Goal: Task Accomplishment & Management: Manage account settings

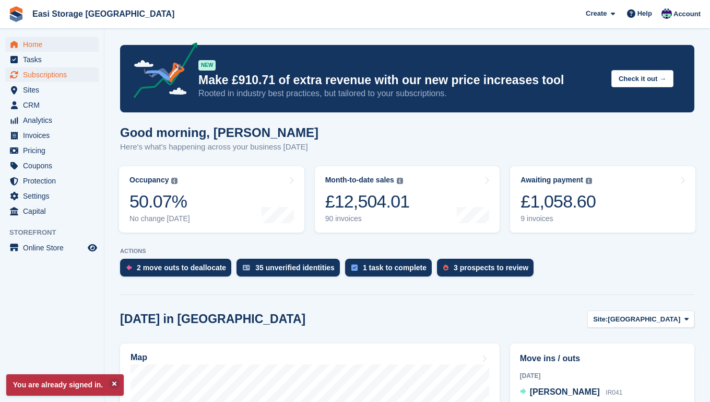
click at [56, 74] on span "Subscriptions" at bounding box center [54, 74] width 63 height 15
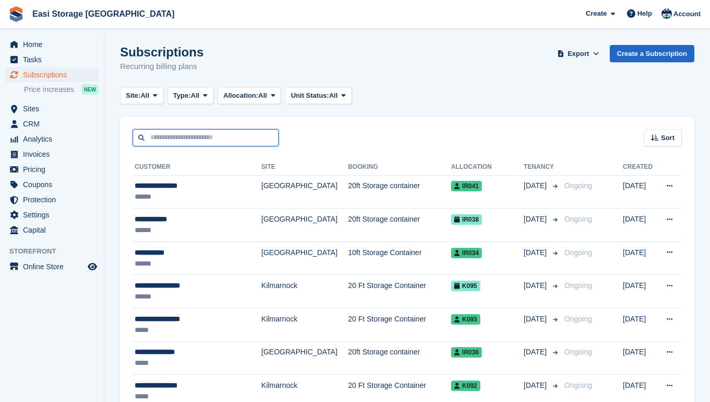
click at [170, 137] on input "text" at bounding box center [206, 137] width 146 height 17
type input "**********"
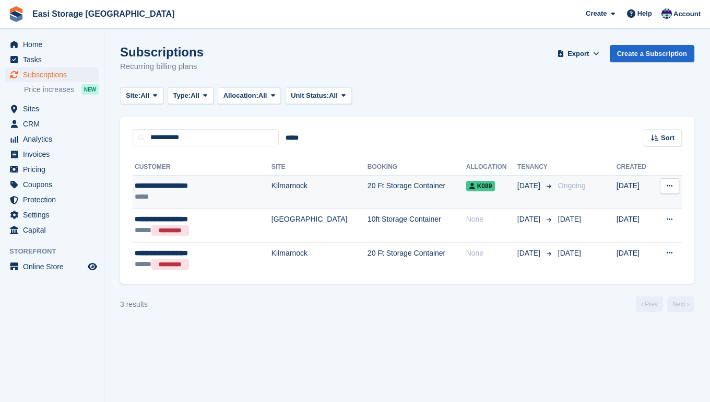
click at [227, 194] on div "*****" at bounding box center [189, 196] width 108 height 11
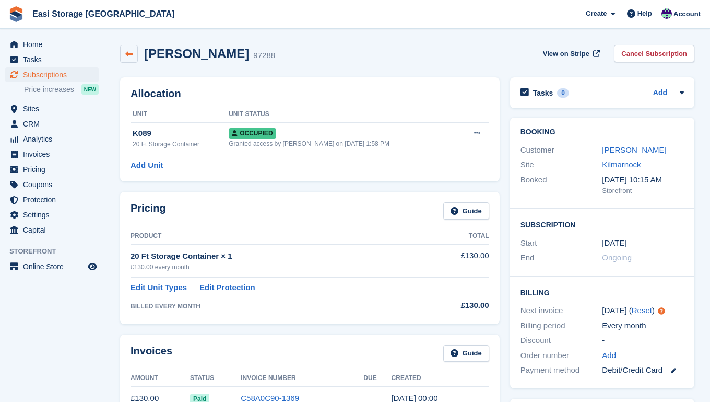
click at [125, 56] on icon at bounding box center [129, 54] width 8 height 8
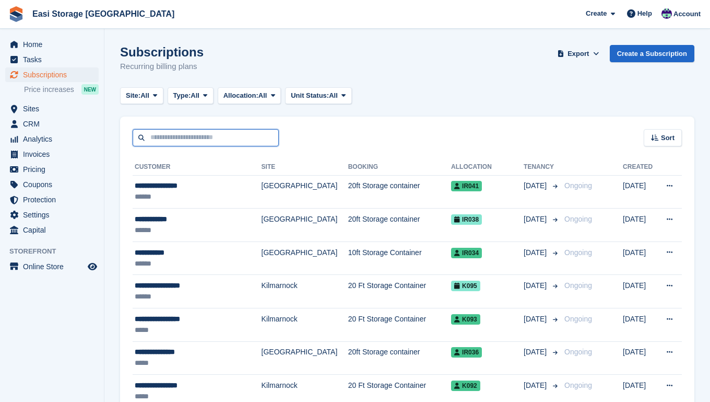
click at [159, 137] on input "text" at bounding box center [206, 137] width 146 height 17
type input "**********"
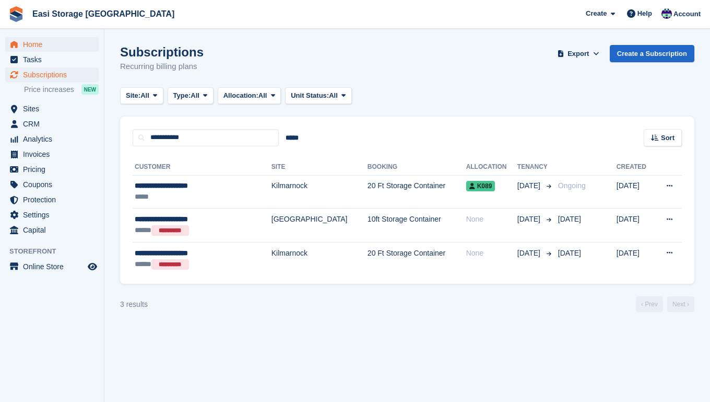
click at [34, 46] on span "Home" at bounding box center [54, 44] width 63 height 15
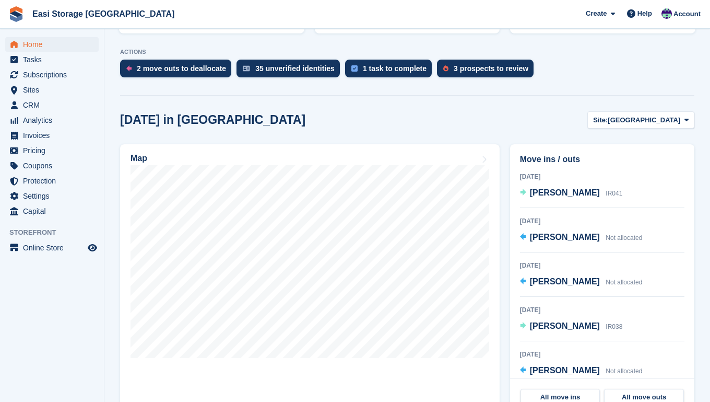
scroll to position [199, 0]
click at [169, 69] on div "2 move outs to deallocate" at bounding box center [181, 68] width 89 height 8
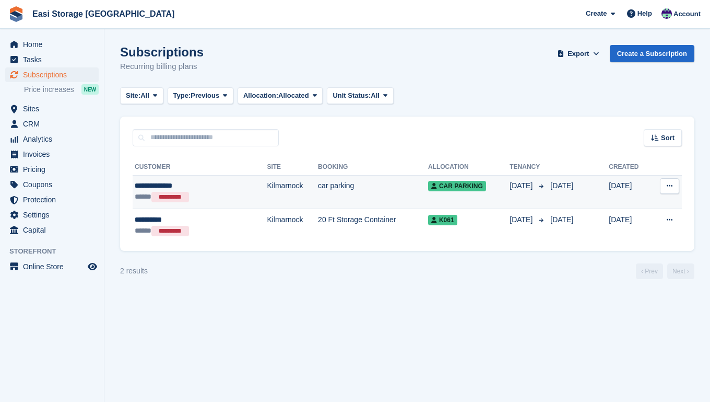
click at [674, 187] on button at bounding box center [669, 186] width 19 height 16
click at [668, 187] on icon at bounding box center [670, 185] width 6 height 7
click at [273, 197] on td "Kilmarnock" at bounding box center [292, 192] width 51 height 34
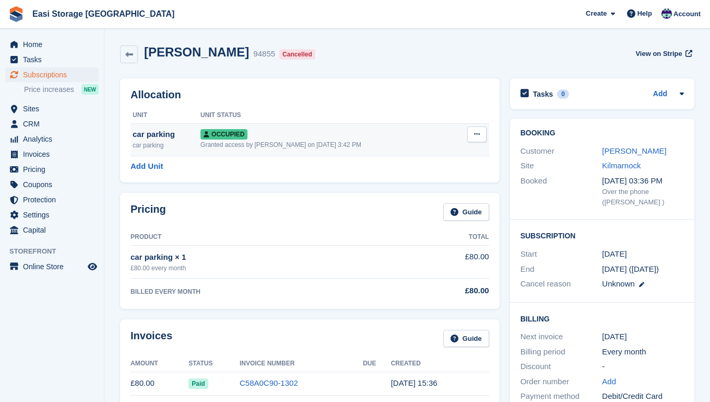
click at [475, 133] on icon at bounding box center [477, 134] width 6 height 7
click at [407, 189] on p "Deallocate" at bounding box center [436, 191] width 91 height 14
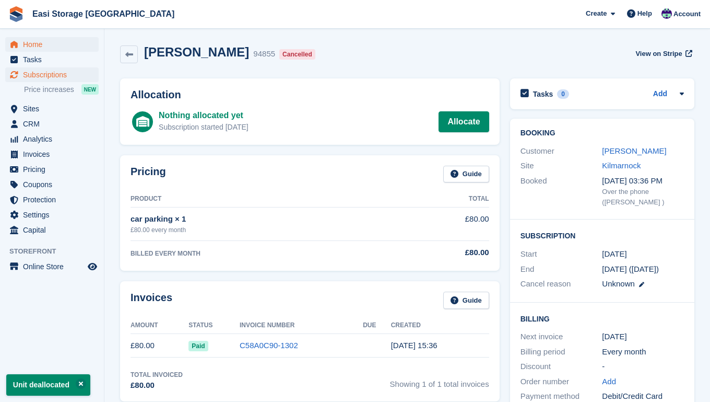
click at [37, 44] on span "Home" at bounding box center [54, 44] width 63 height 15
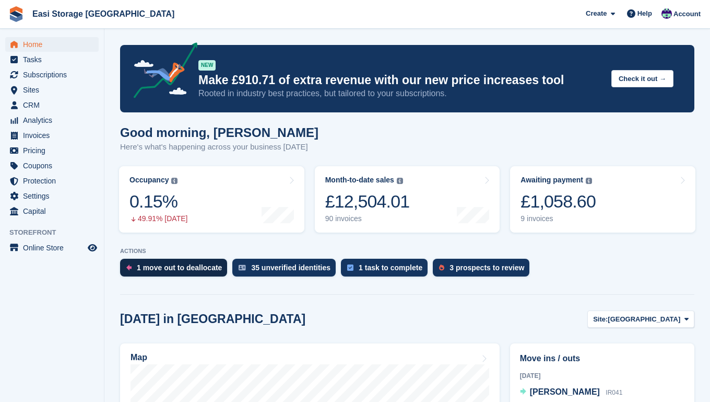
click at [200, 266] on div "1 move out to deallocate" at bounding box center [179, 267] width 85 height 8
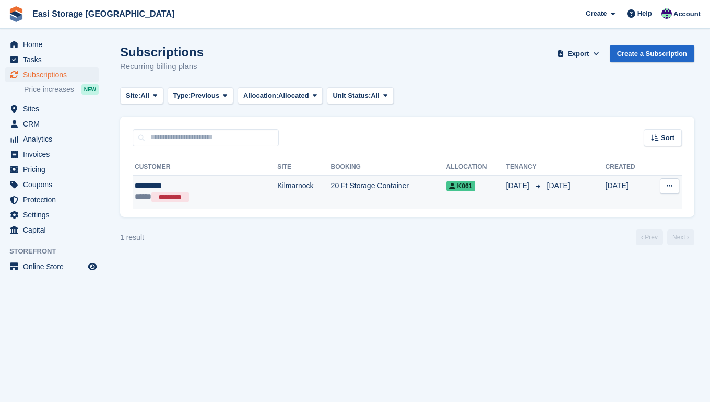
click at [280, 196] on td "Kilmarnock" at bounding box center [303, 191] width 53 height 33
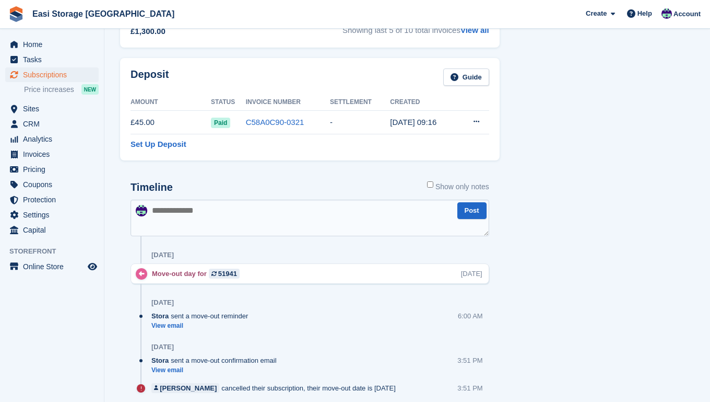
scroll to position [513, 0]
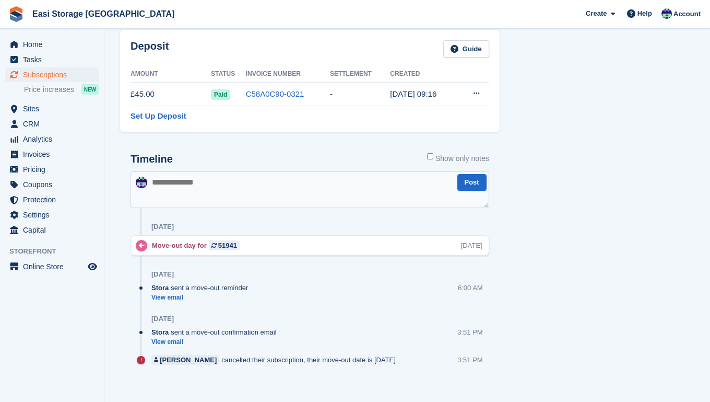
click at [171, 185] on textarea at bounding box center [310, 189] width 359 height 37
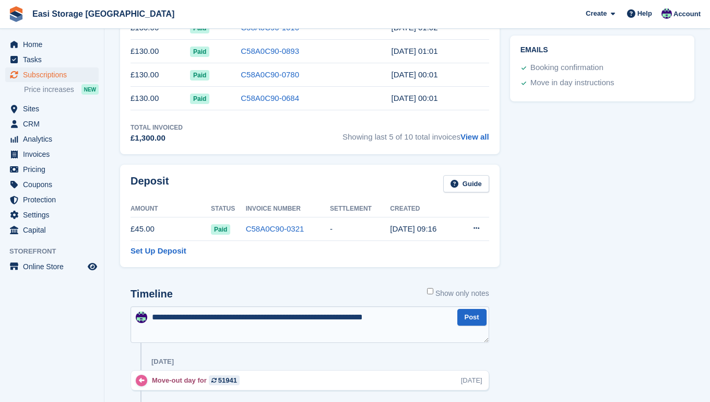
scroll to position [383, 0]
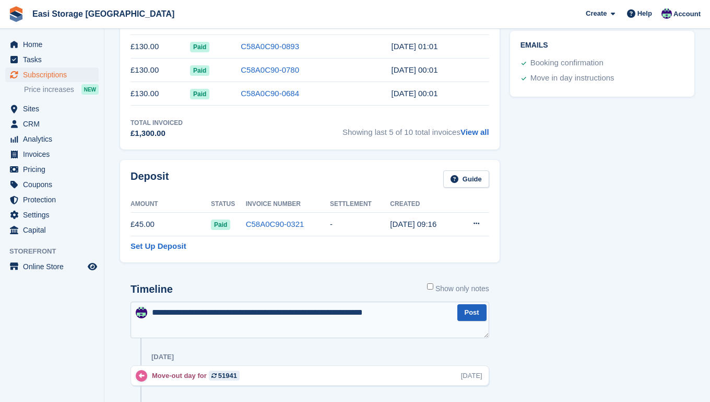
type textarea "**********"
click at [471, 312] on button "Post" at bounding box center [472, 312] width 29 height 17
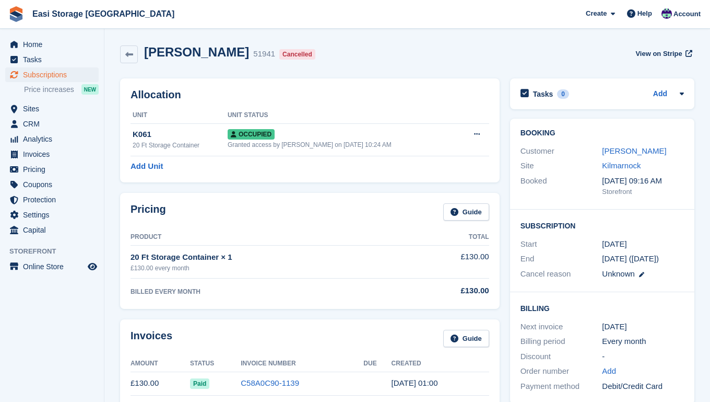
scroll to position [0, 0]
click at [34, 46] on span "Home" at bounding box center [54, 44] width 63 height 15
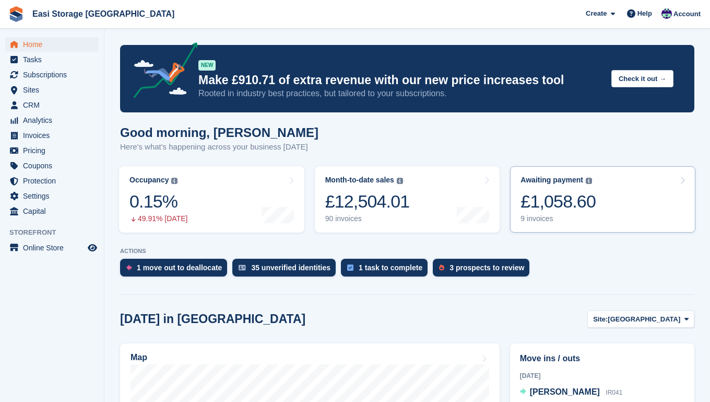
click at [593, 214] on div "Awaiting payment The total outstanding balance on all open invoices. £1,058.60 …" at bounding box center [558, 199] width 75 height 48
